Goal: Book appointment/travel/reservation

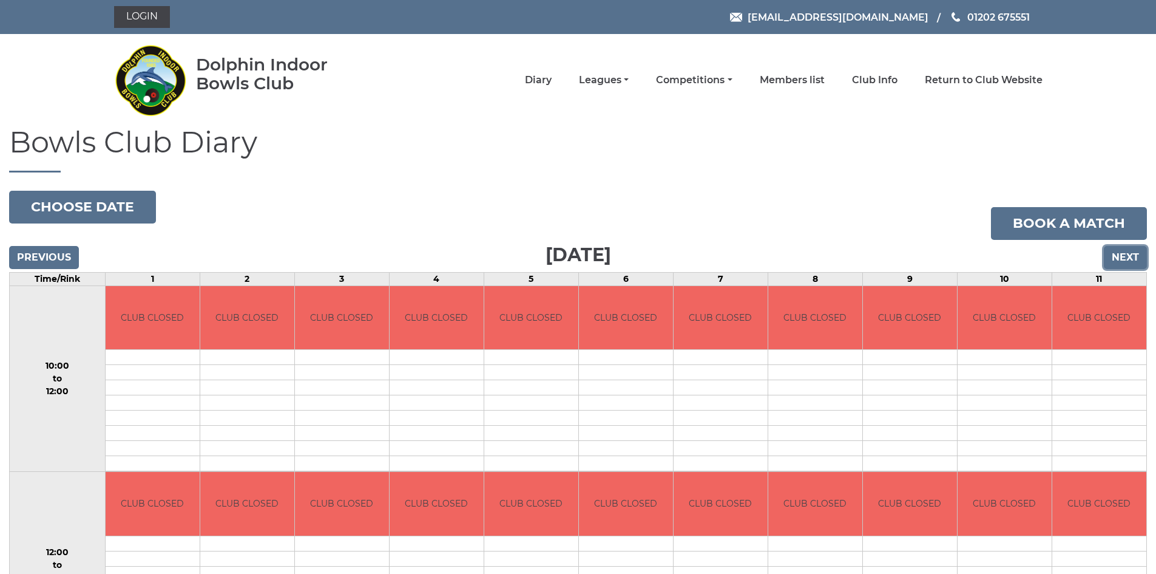
click at [1111, 256] on input "Next" at bounding box center [1125, 257] width 43 height 23
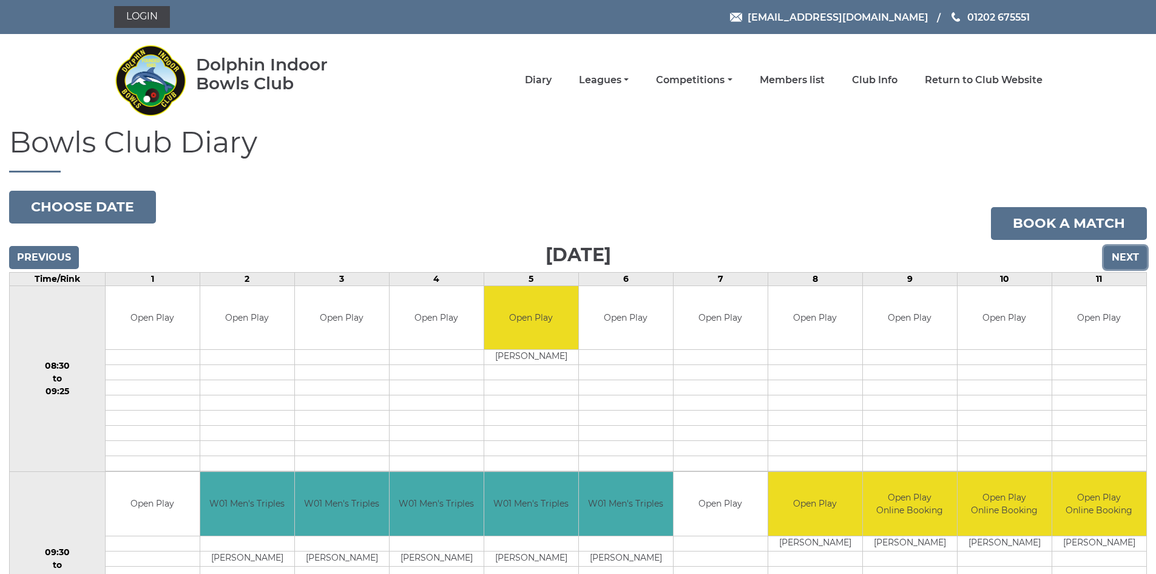
click at [1119, 248] on input "Next" at bounding box center [1125, 257] width 43 height 23
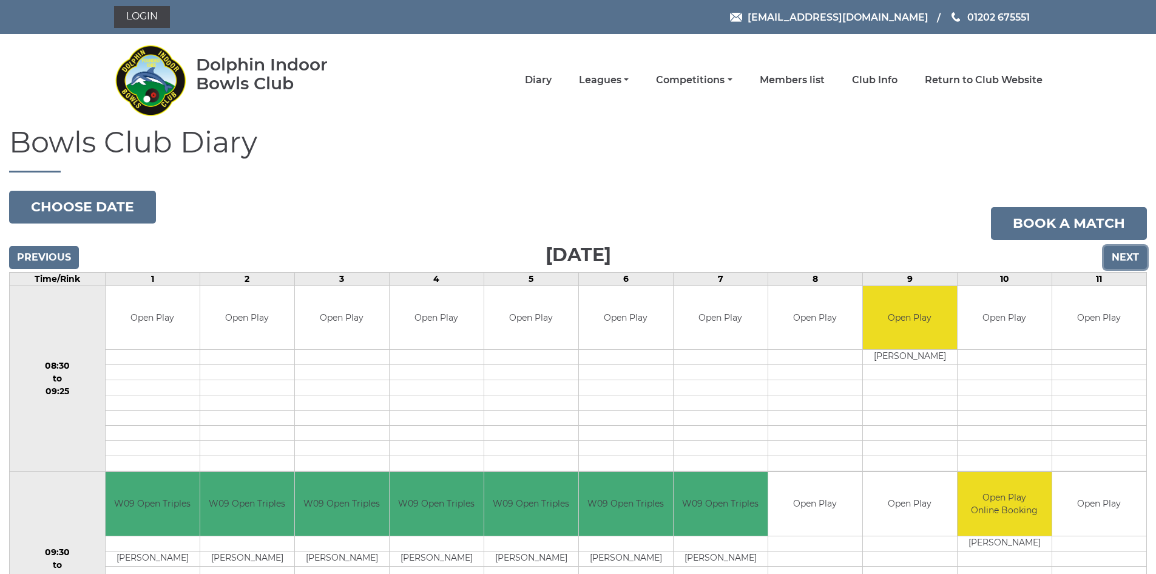
click at [1119, 248] on input "Next" at bounding box center [1125, 257] width 43 height 23
